Goal: Task Accomplishment & Management: Complete application form

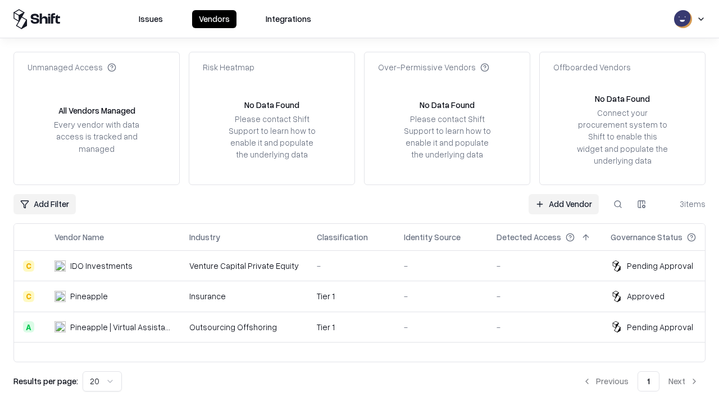
click at [564, 203] on link "Add Vendor" at bounding box center [564, 204] width 70 height 20
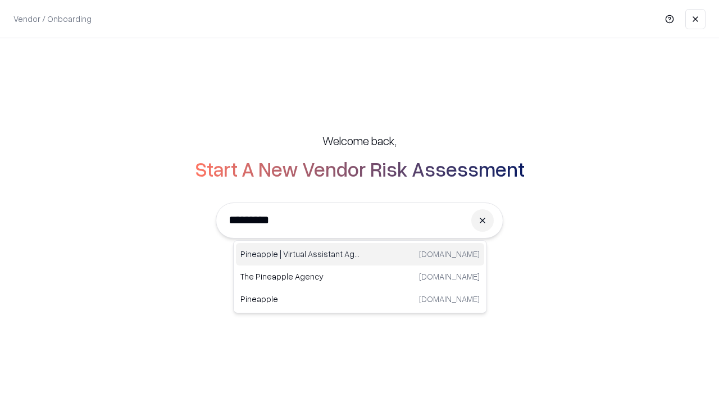
click at [360, 254] on div "Pineapple | Virtual Assistant Agency [DOMAIN_NAME]" at bounding box center [360, 254] width 248 height 22
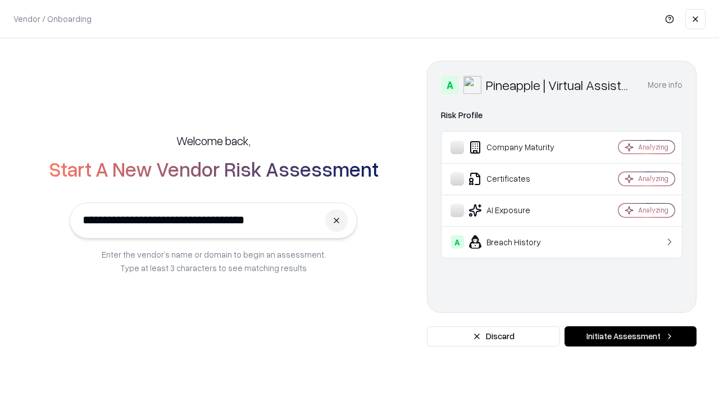
type input "**********"
click at [630, 336] on button "Initiate Assessment" at bounding box center [631, 336] width 132 height 20
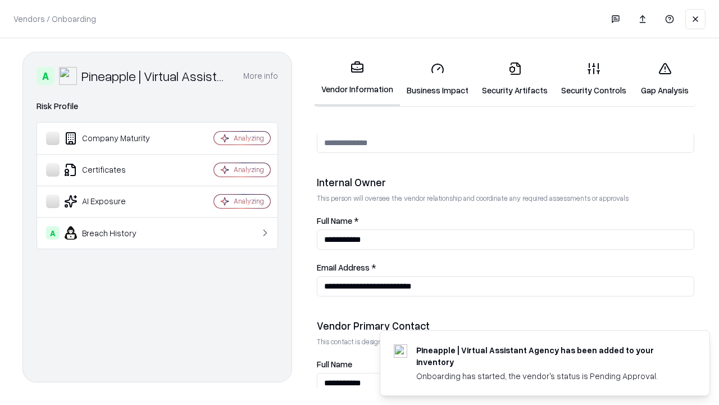
scroll to position [582, 0]
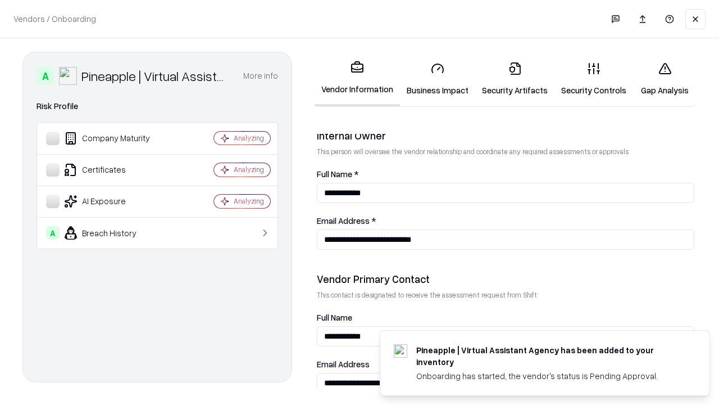
click at [438, 79] on link "Business Impact" at bounding box center [437, 79] width 75 height 52
click at [515, 79] on link "Security Artifacts" at bounding box center [514, 79] width 79 height 52
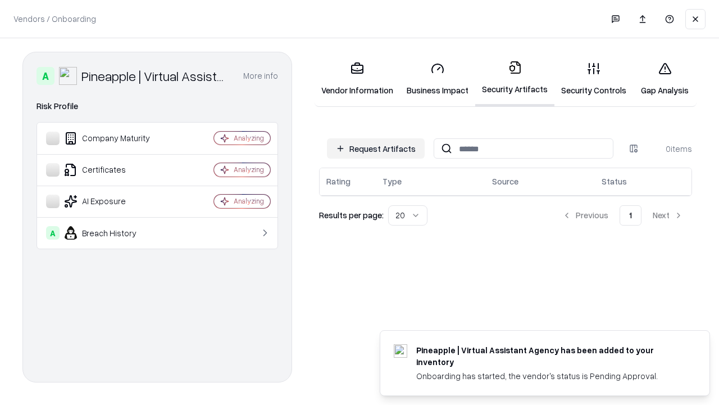
click at [376, 148] on button "Request Artifacts" at bounding box center [376, 148] width 98 height 20
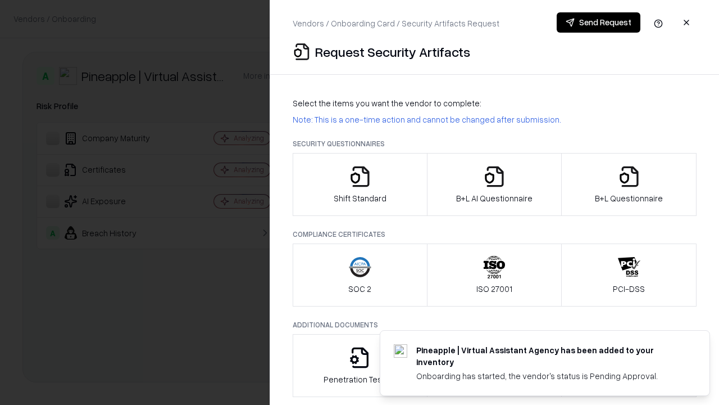
click at [360, 184] on icon "button" at bounding box center [360, 176] width 22 height 22
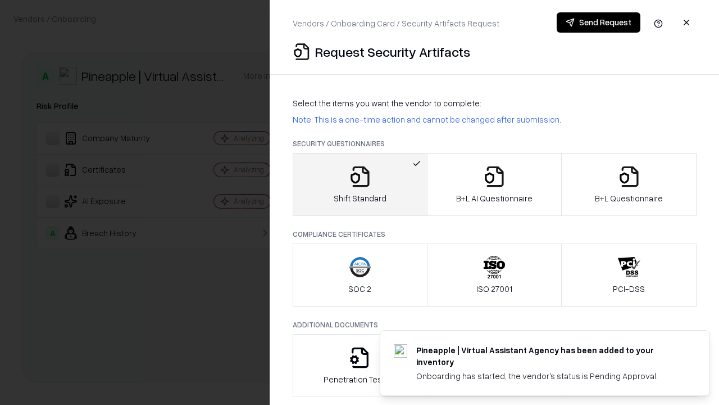
click at [598, 22] on button "Send Request" at bounding box center [599, 22] width 84 height 20
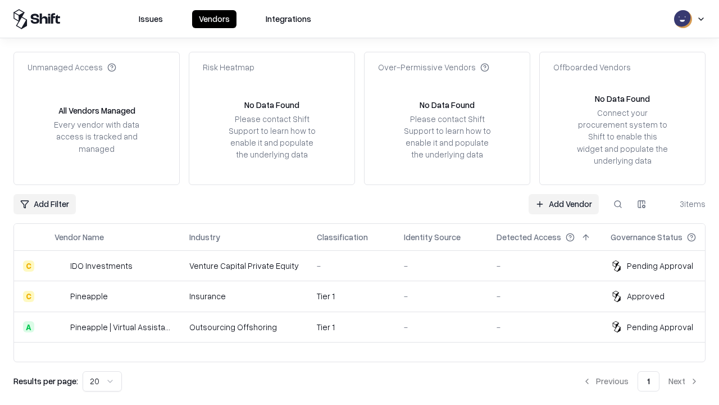
click at [618, 203] on button at bounding box center [618, 204] width 20 height 20
type input "**********"
click at [366, 326] on div "Tier 1" at bounding box center [351, 327] width 69 height 12
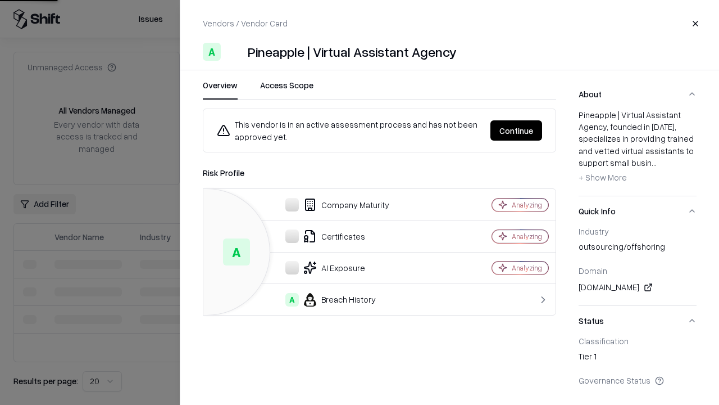
click at [516, 130] on button "Continue" at bounding box center [517, 130] width 52 height 20
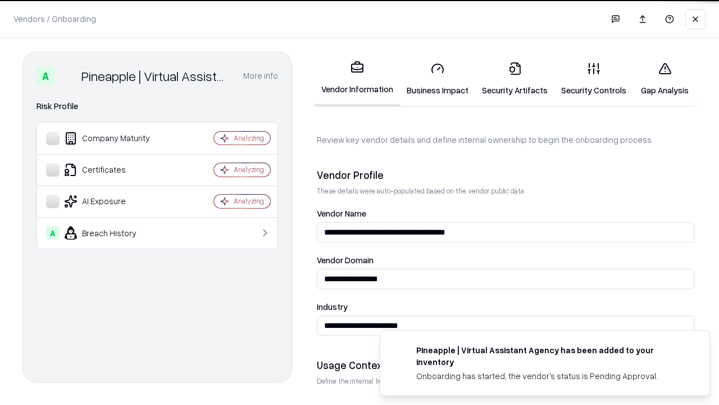
click at [515, 79] on link "Security Artifacts" at bounding box center [514, 79] width 79 height 52
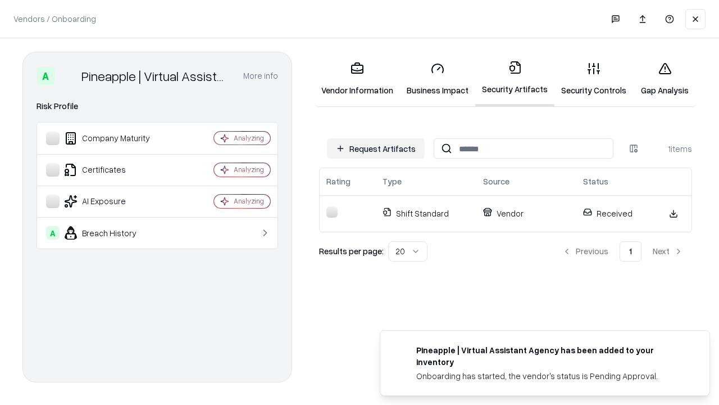
click at [594, 79] on link "Security Controls" at bounding box center [594, 79] width 79 height 52
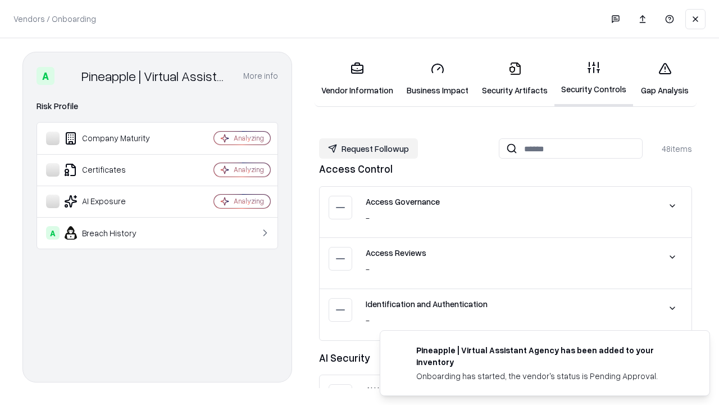
click at [369, 148] on button "Request Followup" at bounding box center [368, 148] width 99 height 20
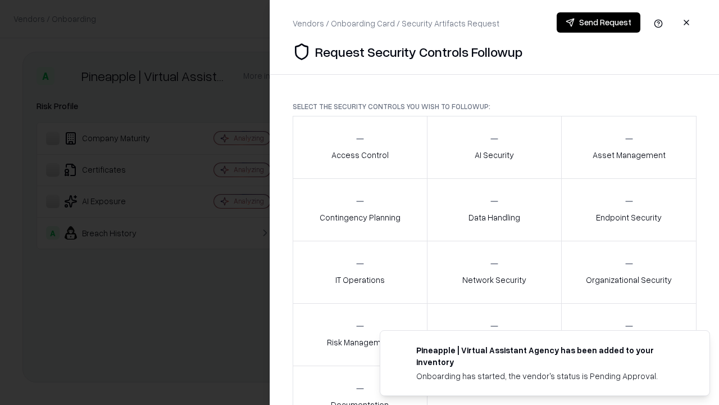
click at [360, 147] on div "Access Control" at bounding box center [360, 147] width 57 height 28
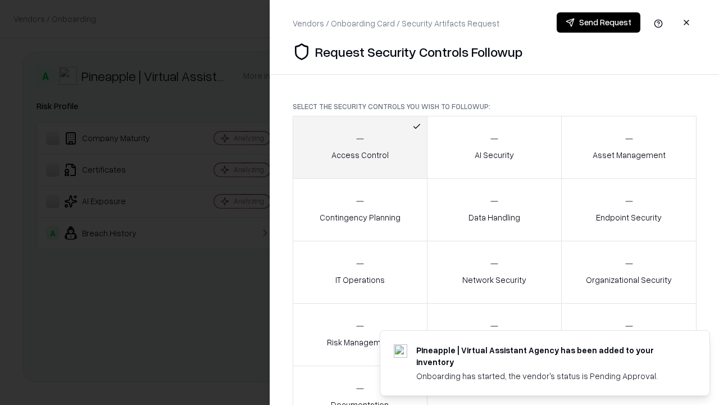
click at [598, 22] on button "Send Request" at bounding box center [599, 22] width 84 height 20
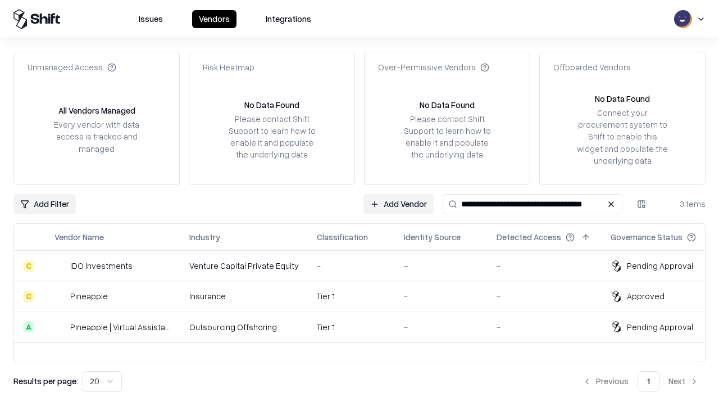
type input "**********"
click at [366, 326] on div "Tier 1" at bounding box center [351, 327] width 69 height 12
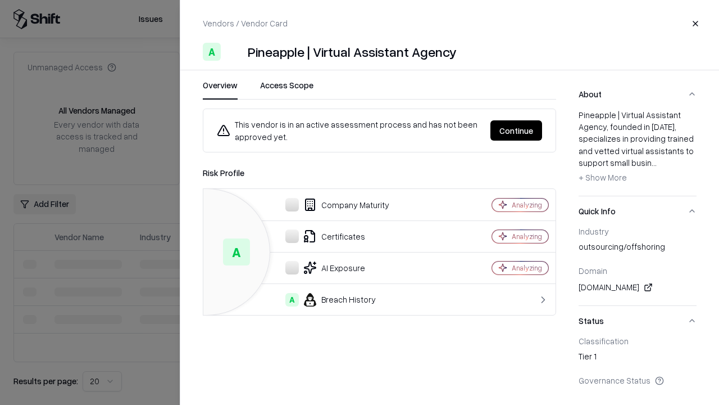
click at [516, 130] on button "Continue" at bounding box center [517, 130] width 52 height 20
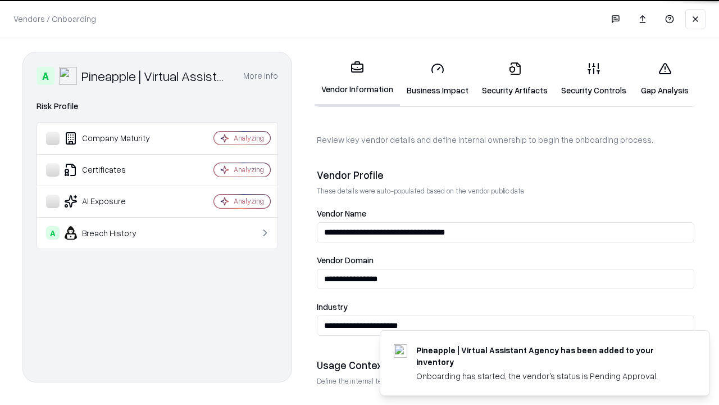
click at [665, 79] on link "Gap Analysis" at bounding box center [664, 79] width 63 height 52
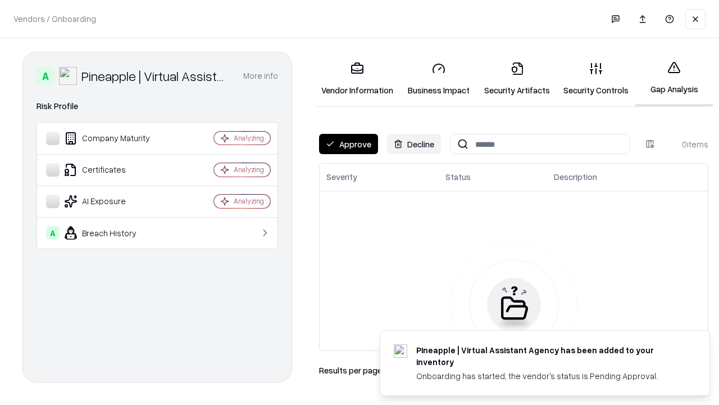
click at [348, 144] on button "Approve" at bounding box center [348, 144] width 59 height 20
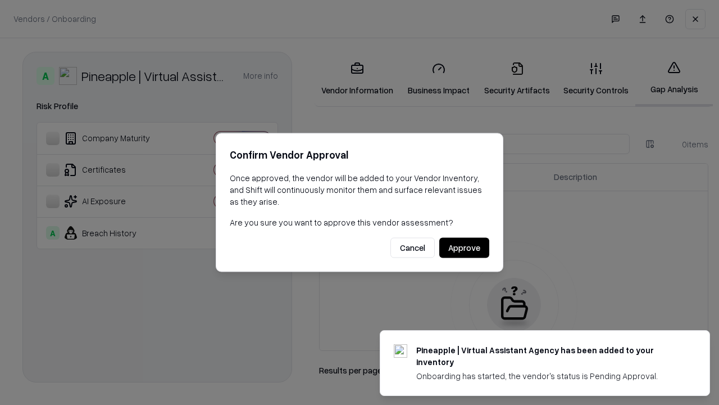
click at [464, 247] on button "Approve" at bounding box center [464, 248] width 50 height 20
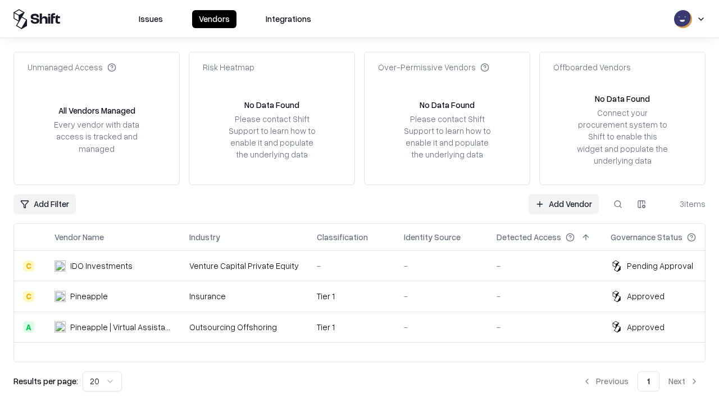
type input "**********"
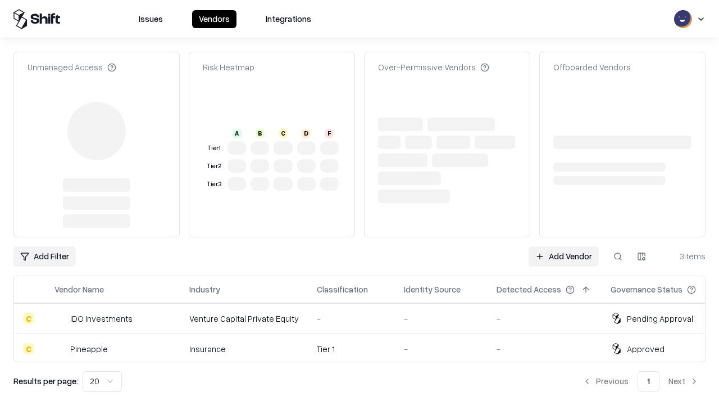
click at [564, 246] on link "Add Vendor" at bounding box center [564, 256] width 70 height 20
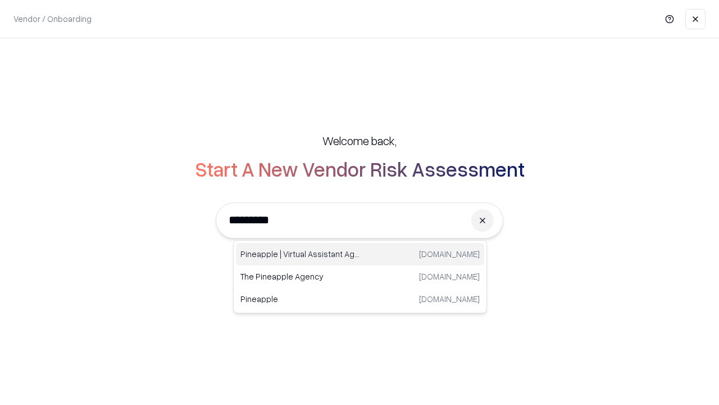
click at [360, 254] on div "Pineapple | Virtual Assistant Agency trypineapple.com" at bounding box center [360, 254] width 248 height 22
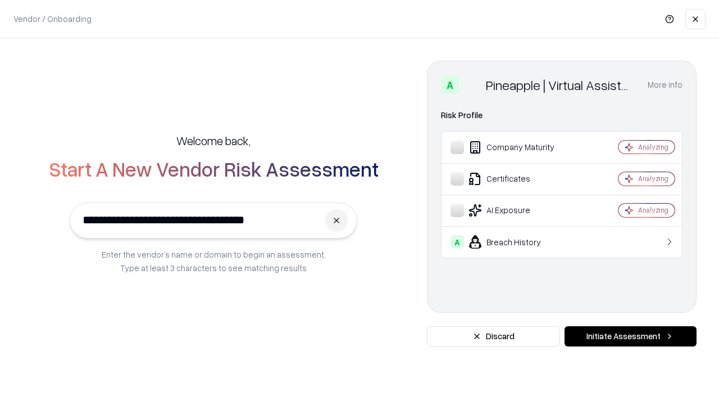
type input "**********"
click at [630, 336] on button "Initiate Assessment" at bounding box center [631, 336] width 132 height 20
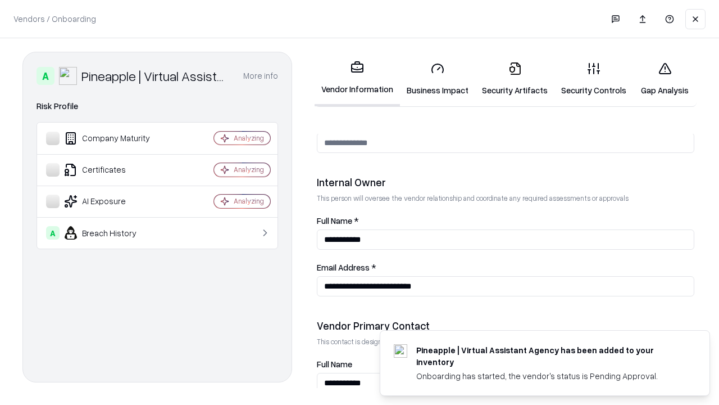
scroll to position [582, 0]
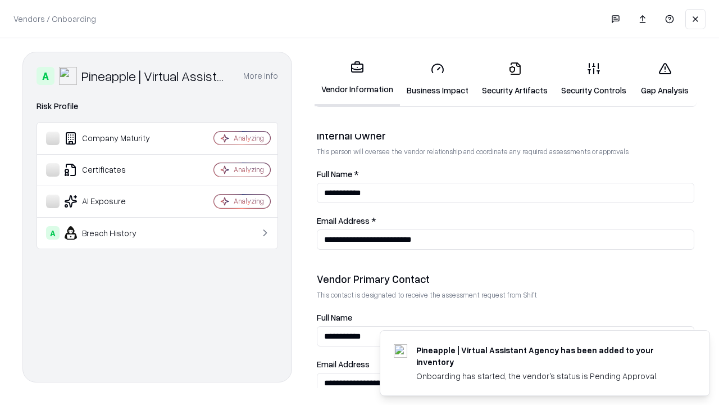
click at [665, 79] on link "Gap Analysis" at bounding box center [664, 79] width 63 height 52
